Goal: Information Seeking & Learning: Stay updated

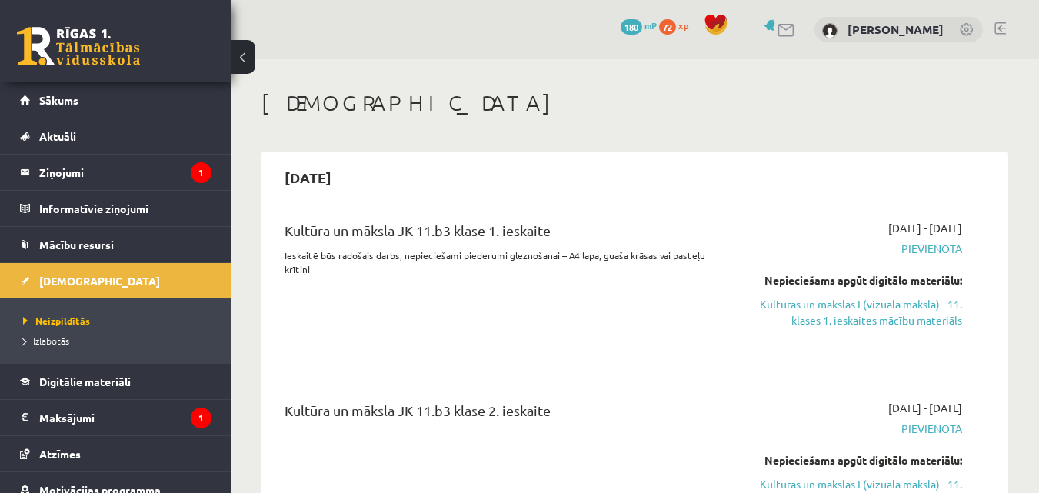
click at [963, 29] on link at bounding box center [967, 30] width 15 height 15
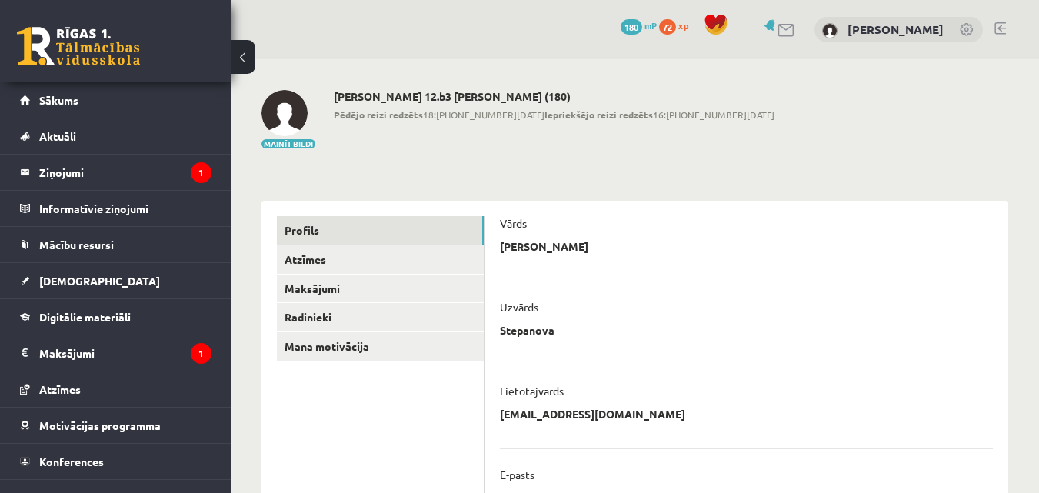
click at [1005, 32] on link at bounding box center [1001, 28] width 12 height 12
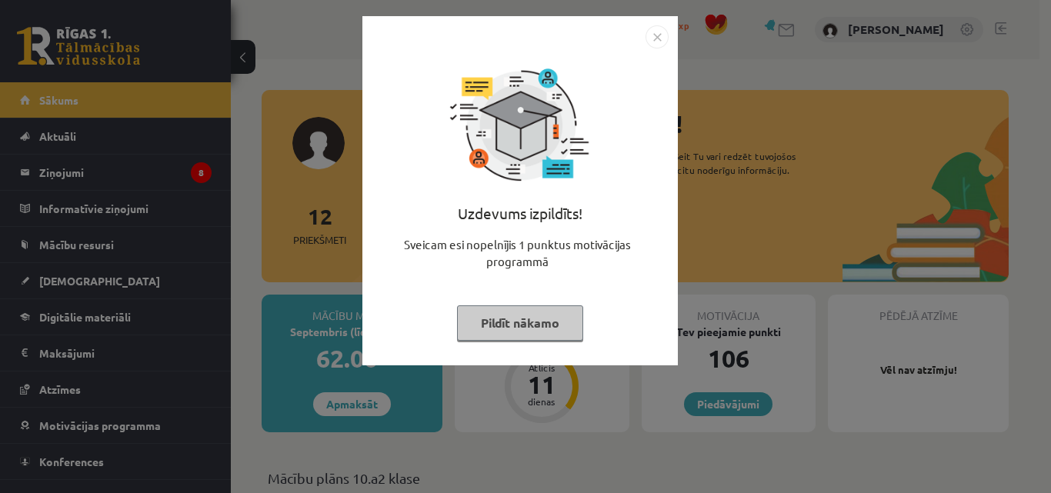
click at [659, 38] on img "Close" at bounding box center [656, 36] width 23 height 23
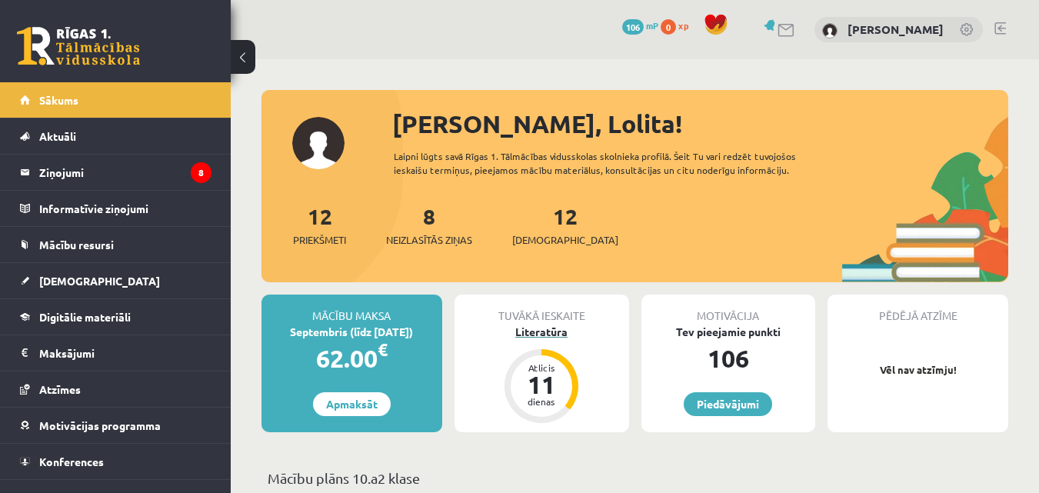
click at [555, 335] on div "Literatūra" at bounding box center [542, 332] width 175 height 16
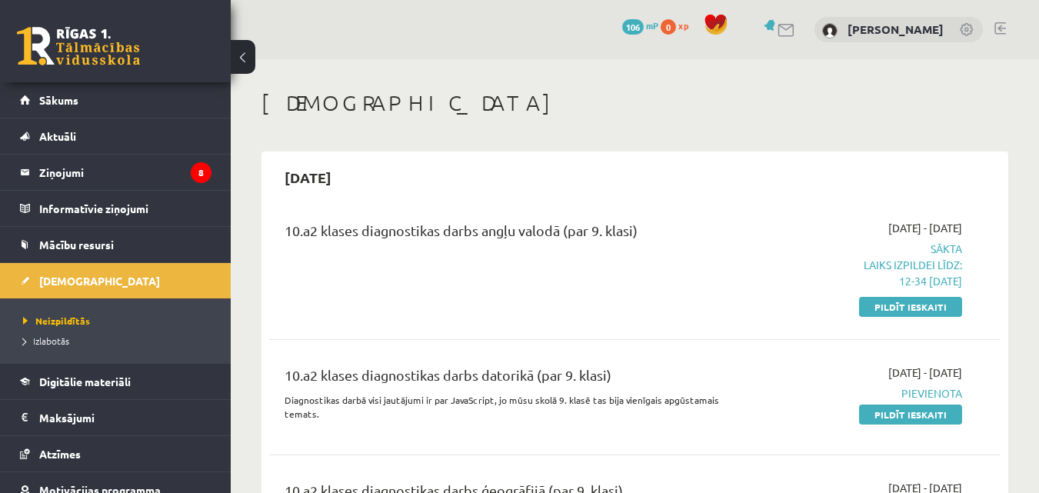
click at [1007, 28] on div "0 Dāvanas 106 mP 0 xp Lolita Stepanova" at bounding box center [635, 29] width 808 height 59
click at [1005, 27] on link at bounding box center [1001, 28] width 12 height 12
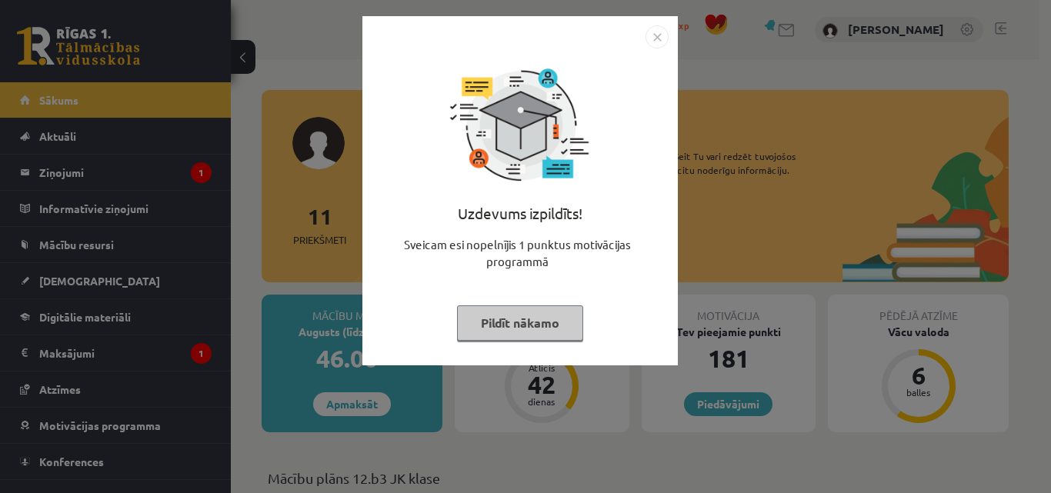
click at [657, 30] on img "Close" at bounding box center [656, 36] width 23 height 23
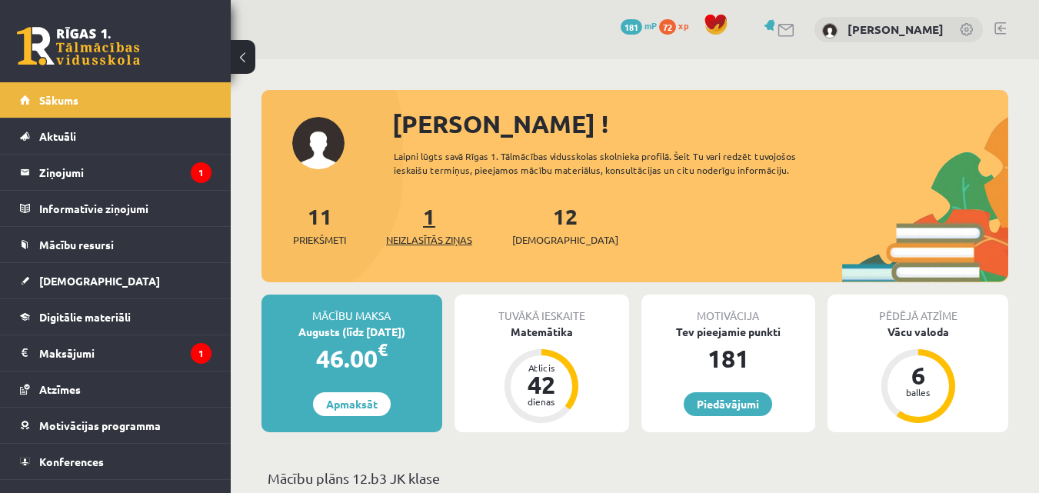
click at [429, 236] on span "Neizlasītās ziņas" at bounding box center [429, 239] width 86 height 15
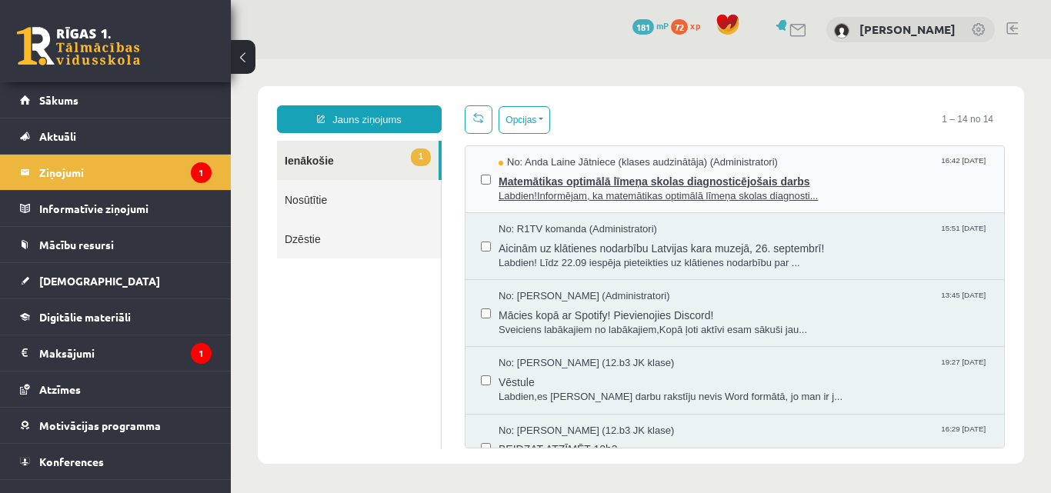
click at [545, 198] on span "Labdien!Informējam, ka matemātikas optimālā līmeņa skolas diagnosti..." at bounding box center [743, 196] width 490 height 15
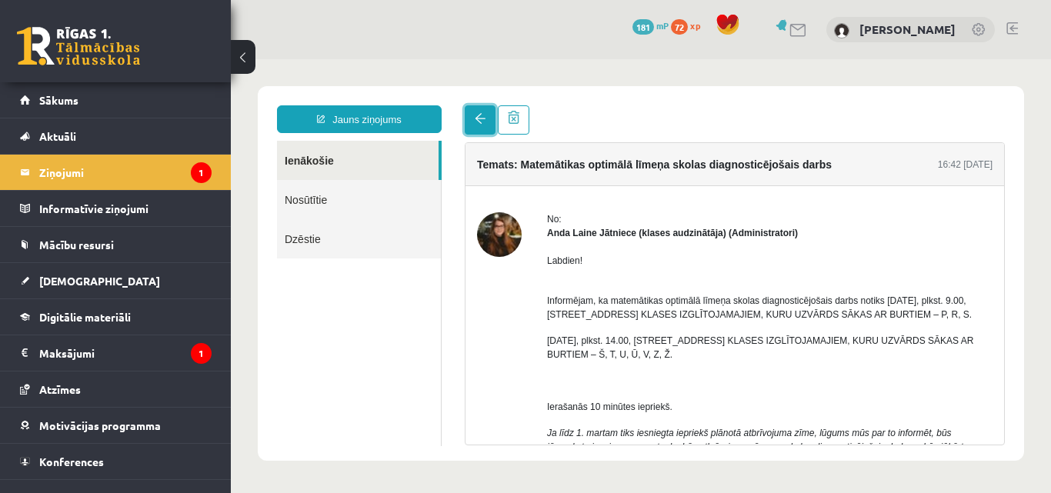
click at [478, 121] on span at bounding box center [480, 118] width 11 height 11
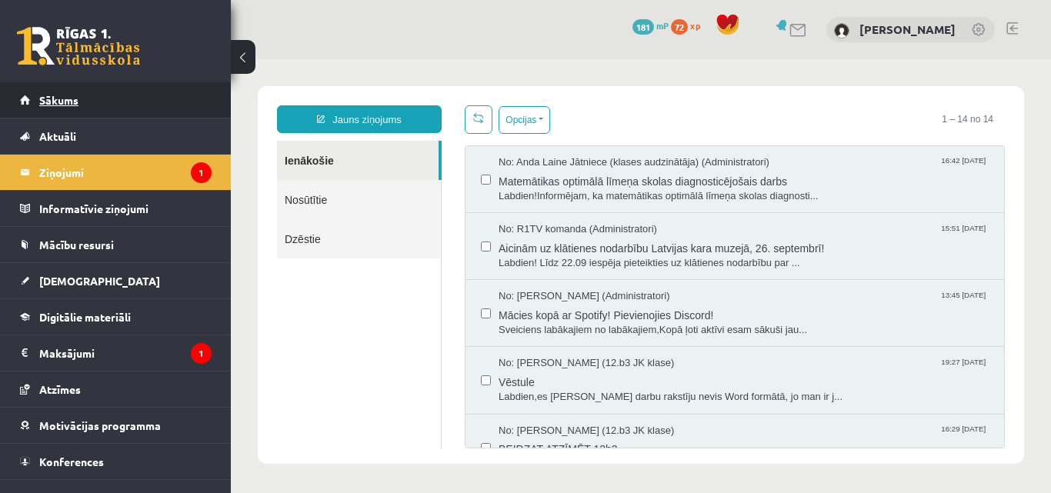
click at [168, 103] on link "Sākums" at bounding box center [116, 99] width 192 height 35
